Goal: Transaction & Acquisition: Purchase product/service

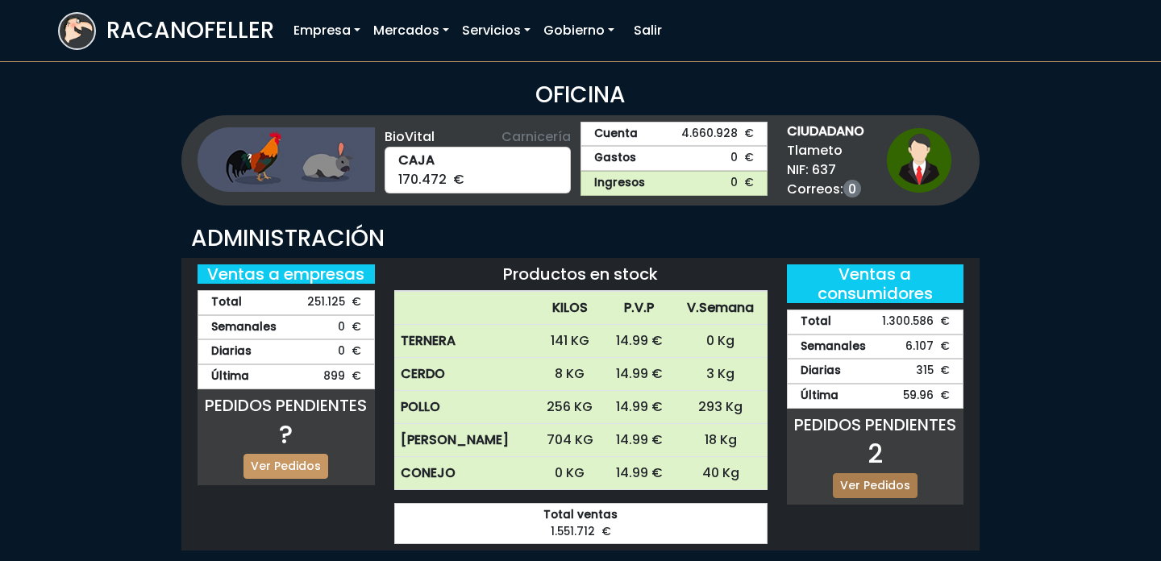
click at [877, 477] on link "Ver Pedidos" at bounding box center [875, 485] width 85 height 25
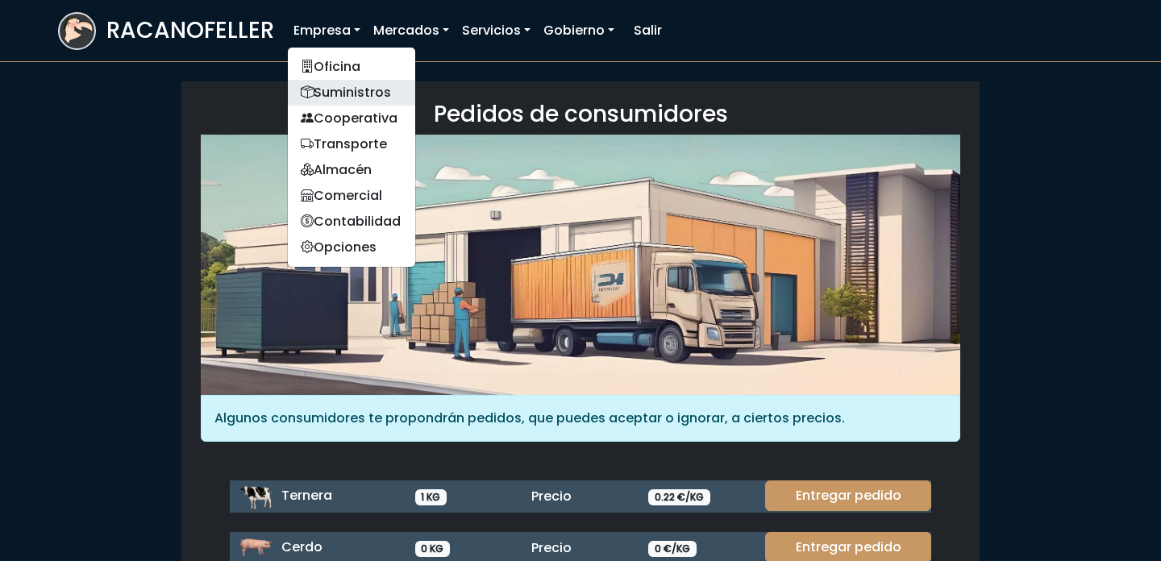
click at [349, 89] on link "Suministros" at bounding box center [351, 93] width 127 height 26
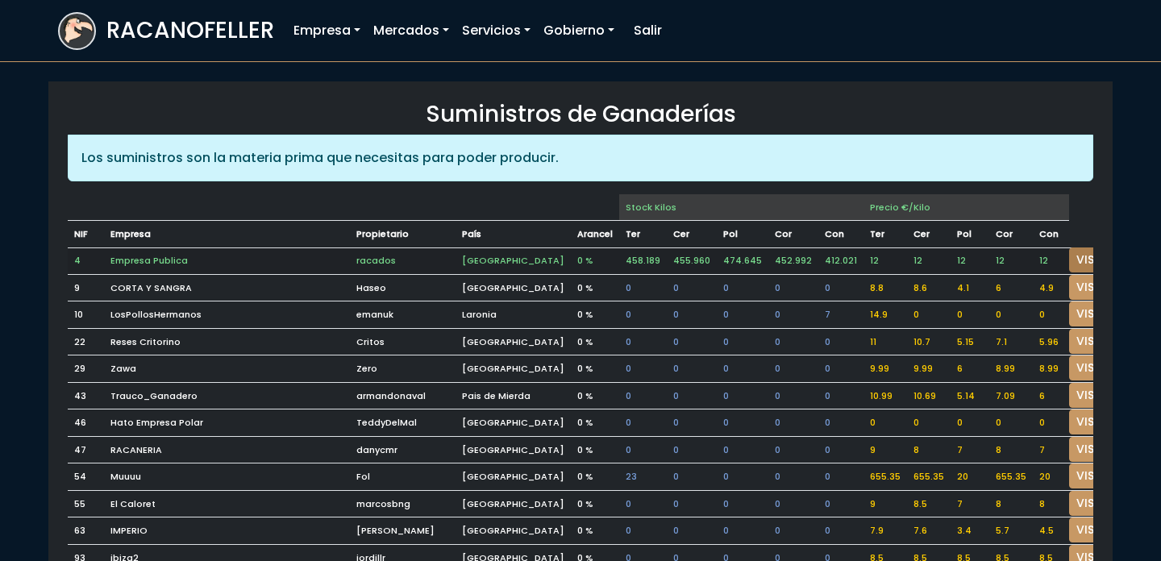
click at [1069, 263] on link "VISITAR" at bounding box center [1098, 260] width 58 height 25
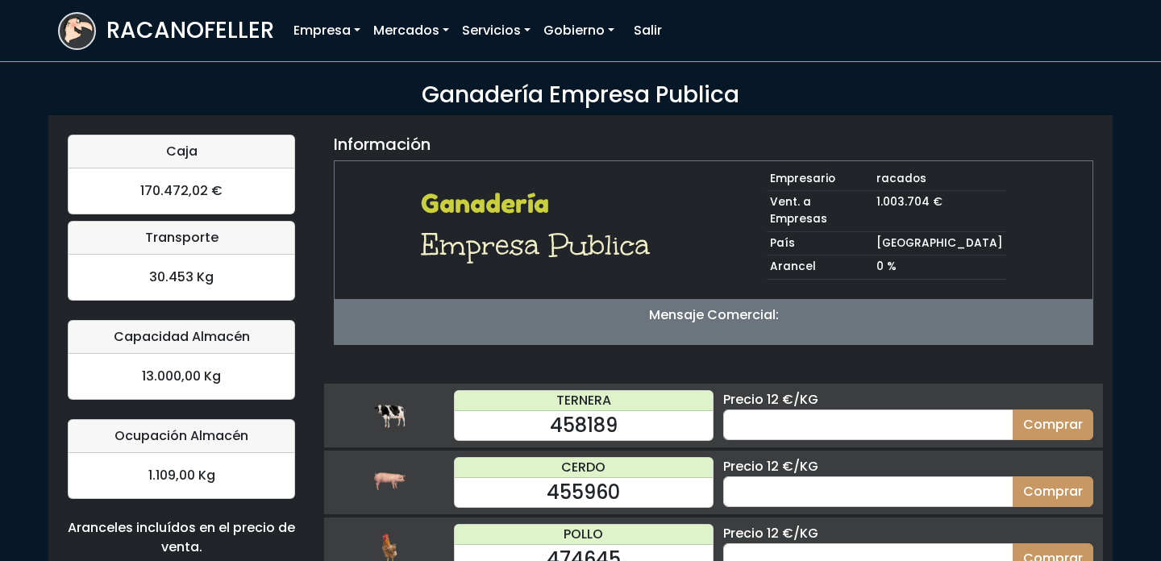
scroll to position [157, 0]
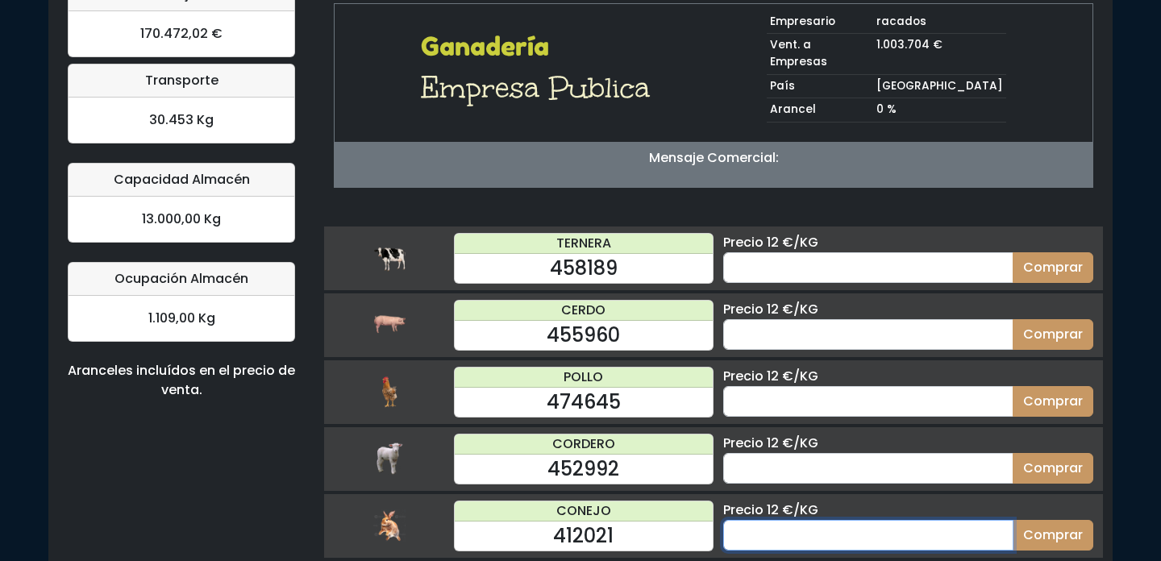
click at [862, 520] on input "number" at bounding box center [868, 535] width 290 height 31
type input "25"
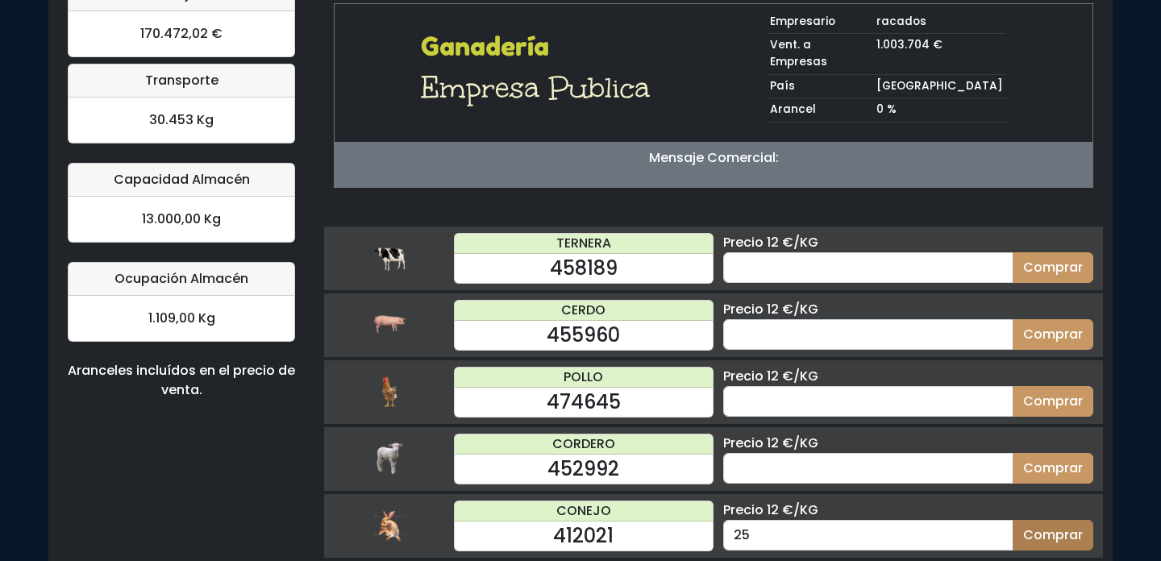
click at [1063, 520] on button "Comprar" at bounding box center [1053, 535] width 81 height 31
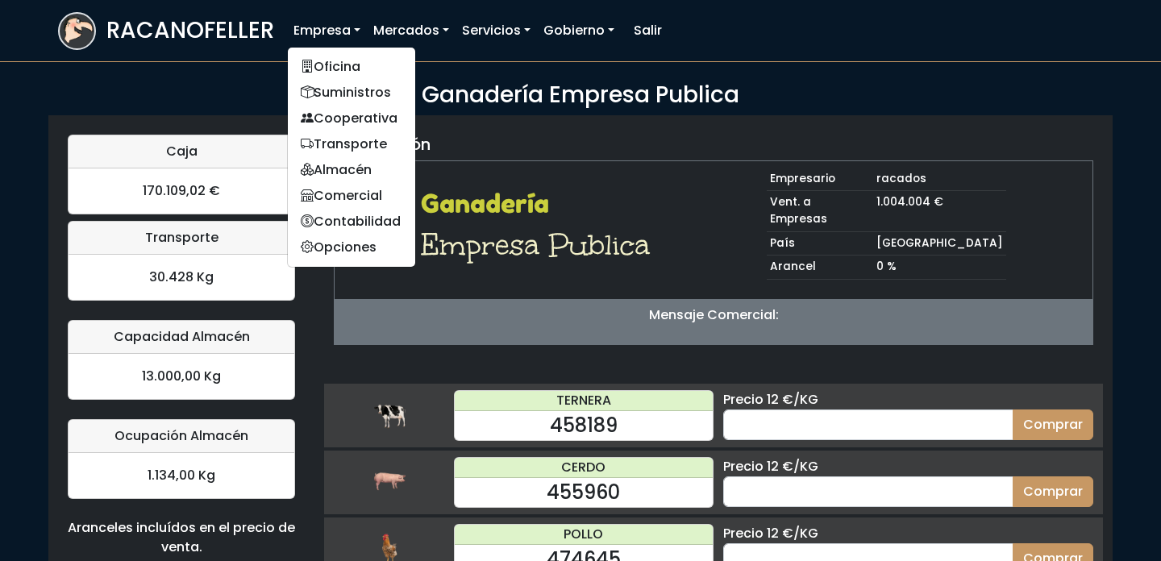
click at [325, 51] on ul "Oficina Suministros Cooperativa Transporte Almacén Comercial Contabilidad Opcio…" at bounding box center [351, 157] width 129 height 221
click at [330, 65] on link "Oficina" at bounding box center [351, 67] width 127 height 26
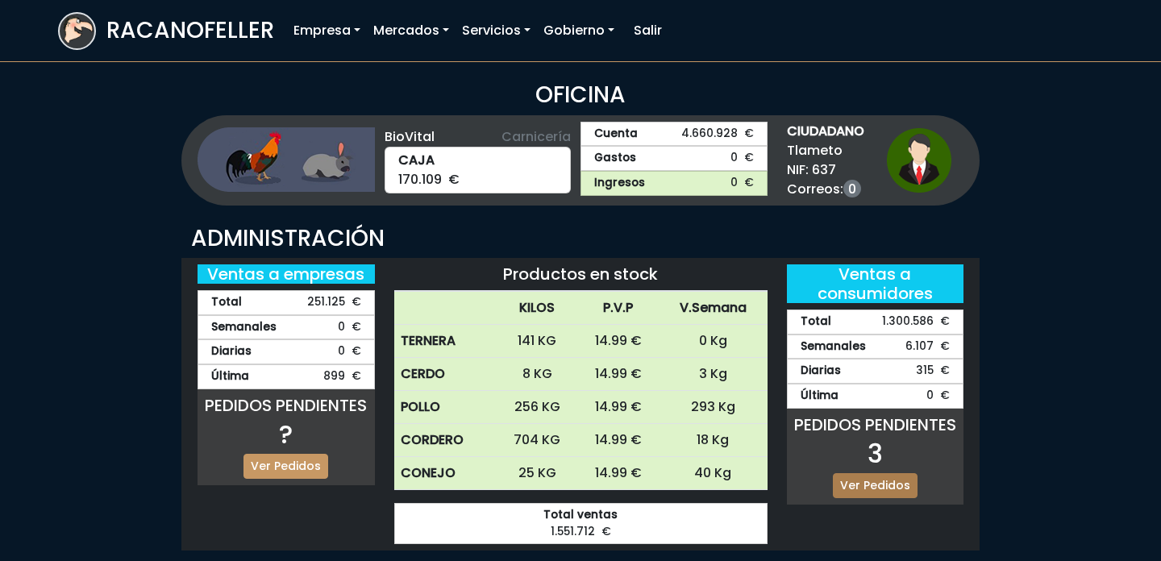
click at [877, 485] on link "Ver Pedidos" at bounding box center [875, 485] width 85 height 25
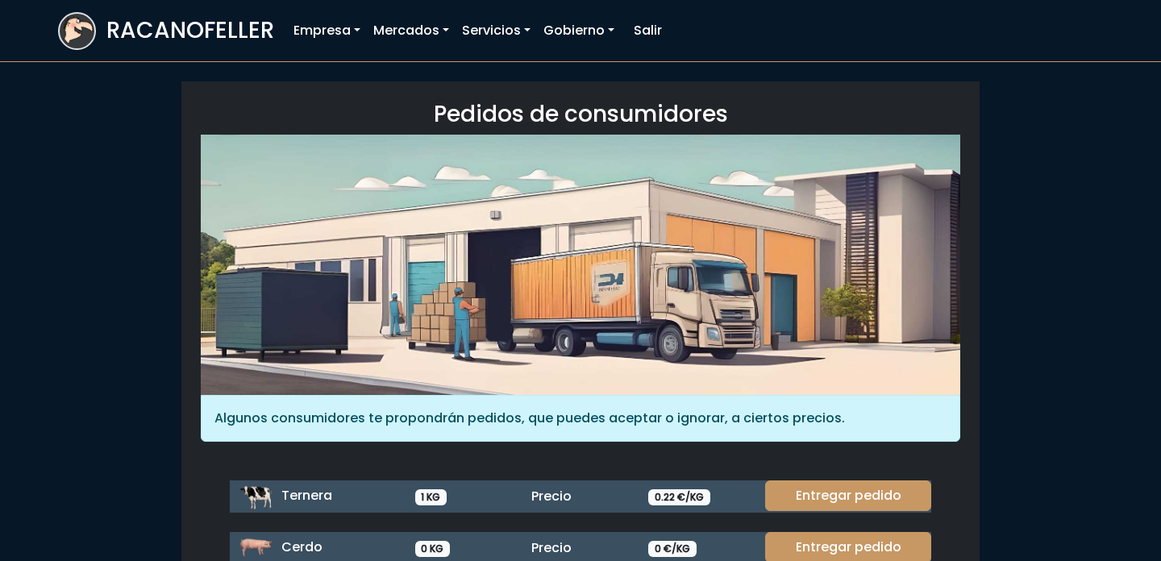
scroll to position [214, 0]
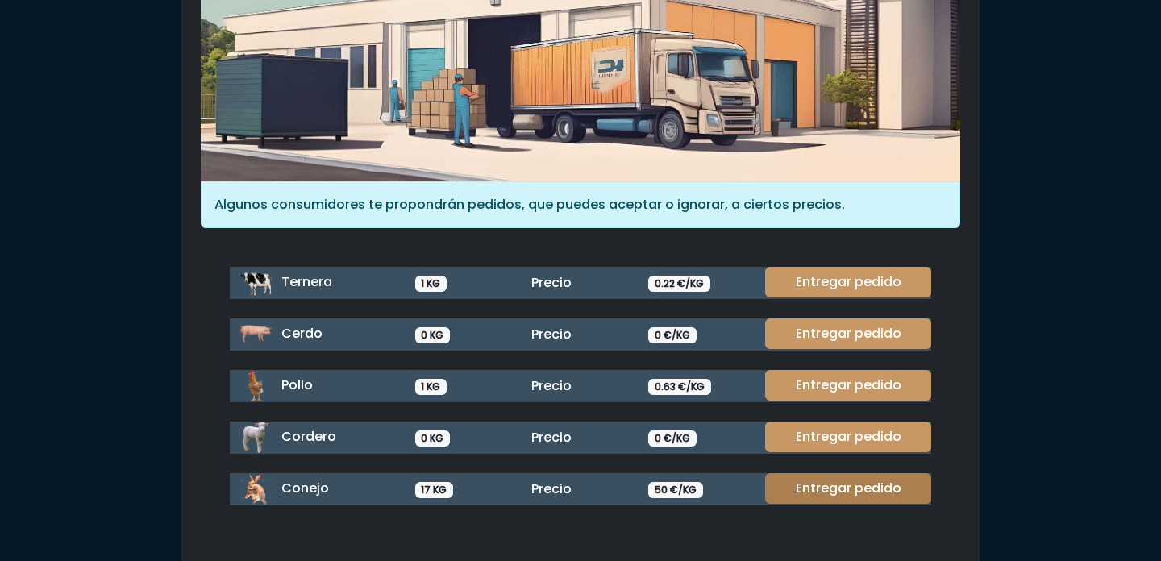
click at [877, 482] on link "Entregar pedido" at bounding box center [848, 488] width 166 height 31
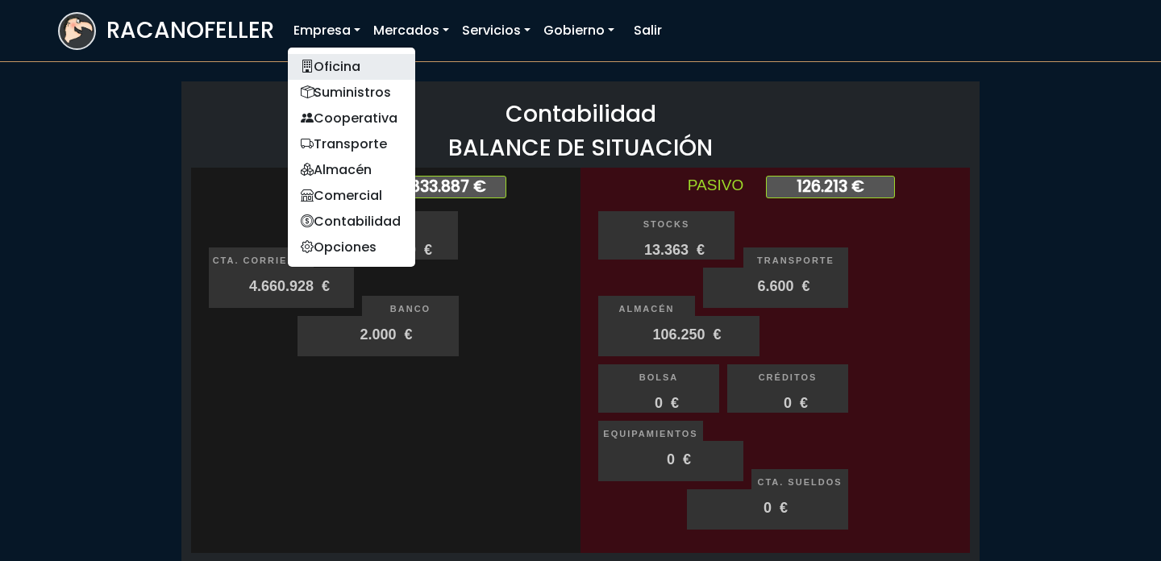
click at [323, 55] on link "Oficina" at bounding box center [351, 67] width 127 height 26
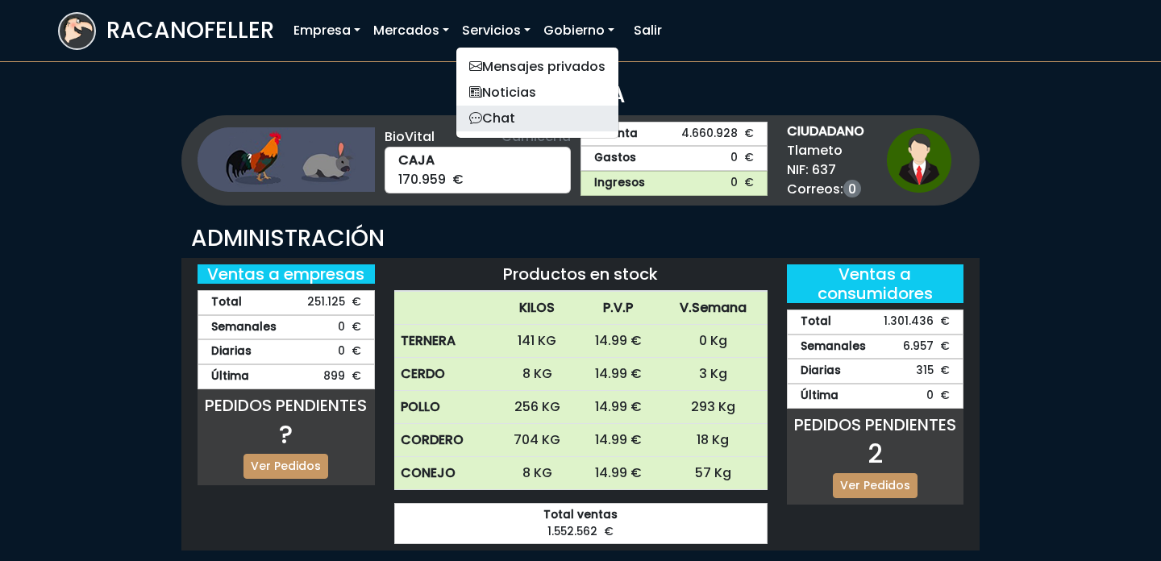
click at [490, 107] on link "Chat" at bounding box center [537, 119] width 162 height 26
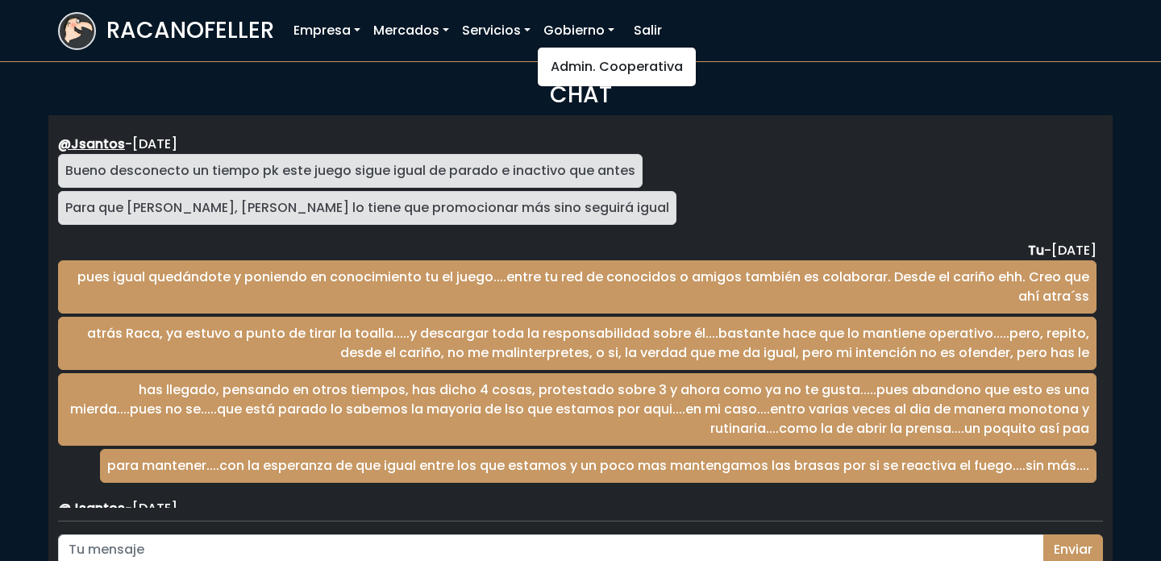
scroll to position [2636, 0]
